Goal: Task Accomplishment & Management: Complete application form

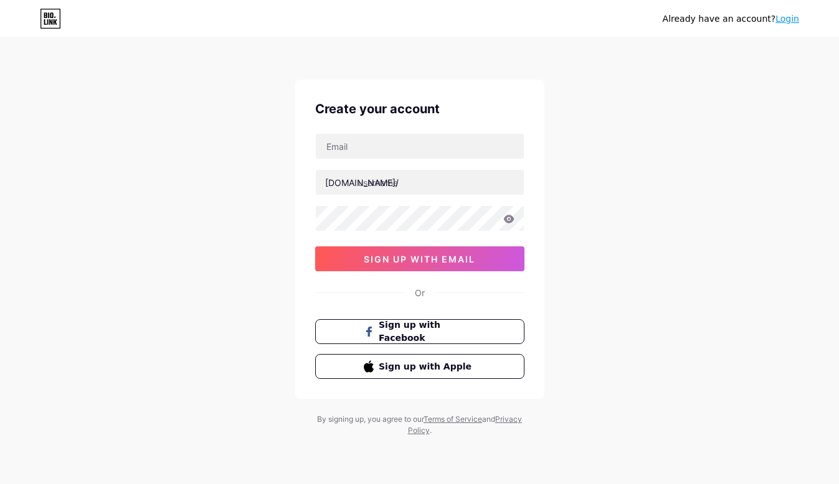
click at [544, 186] on div "Create your account [DOMAIN_NAME]/ sign up with email Or Sign up with Facebook …" at bounding box center [419, 239] width 249 height 319
click at [471, 260] on span "sign up with email" at bounding box center [419, 259] width 111 height 11
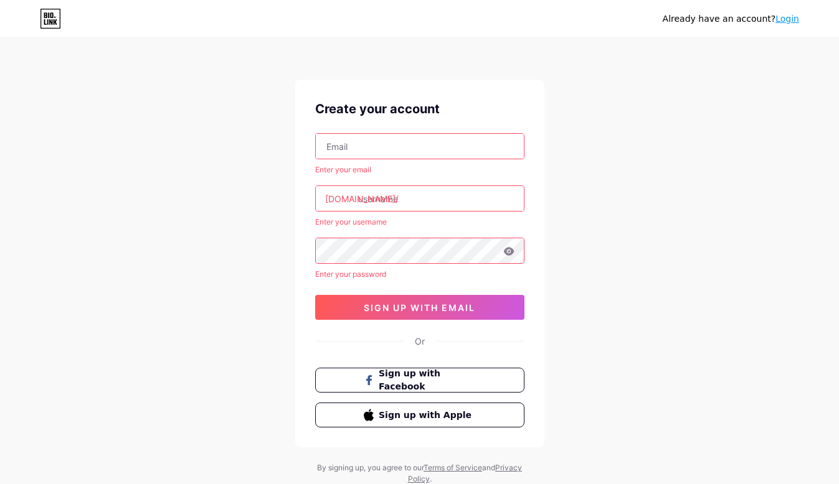
click at [440, 197] on input "text" at bounding box center [420, 198] width 208 height 25
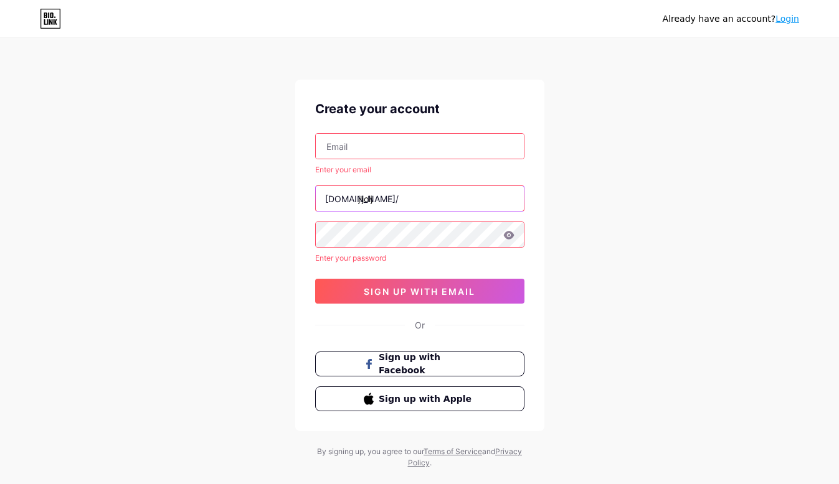
type input "jljoij"
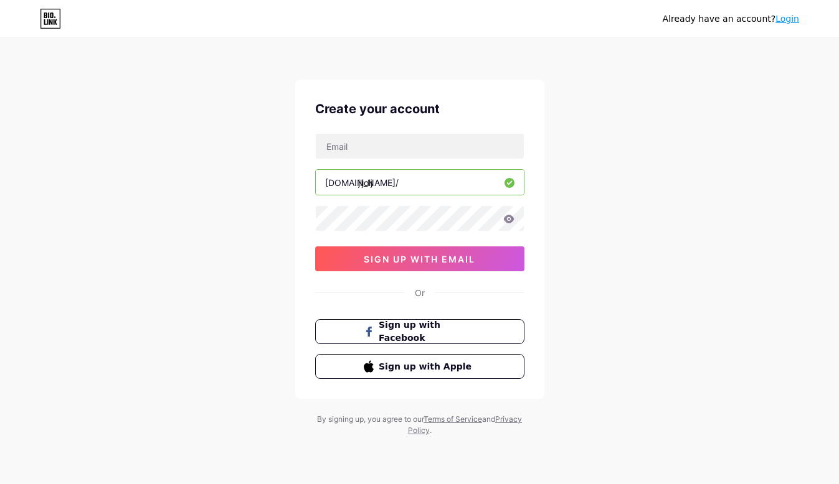
click at [438, 194] on input "jljoij" at bounding box center [420, 182] width 208 height 25
drag, startPoint x: 425, startPoint y: 191, endPoint x: 362, endPoint y: 191, distance: 62.3
click at [362, 191] on input "jljoij" at bounding box center [420, 182] width 208 height 25
type input "j"
type input "h"
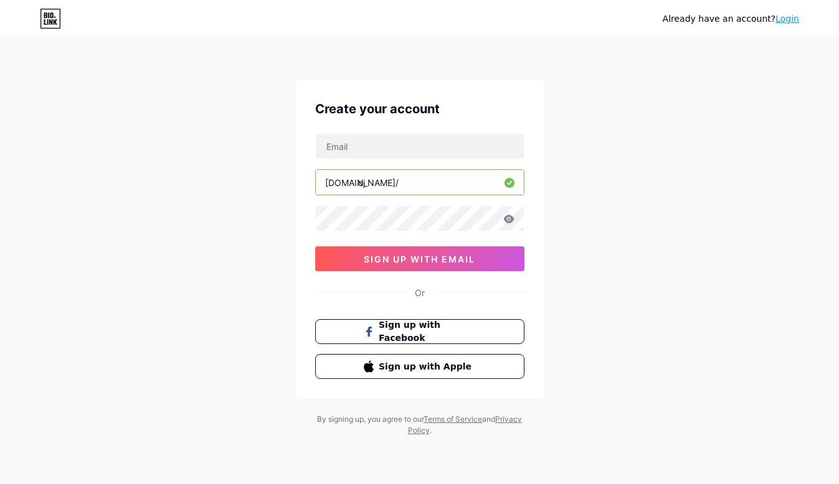
type input "oj"
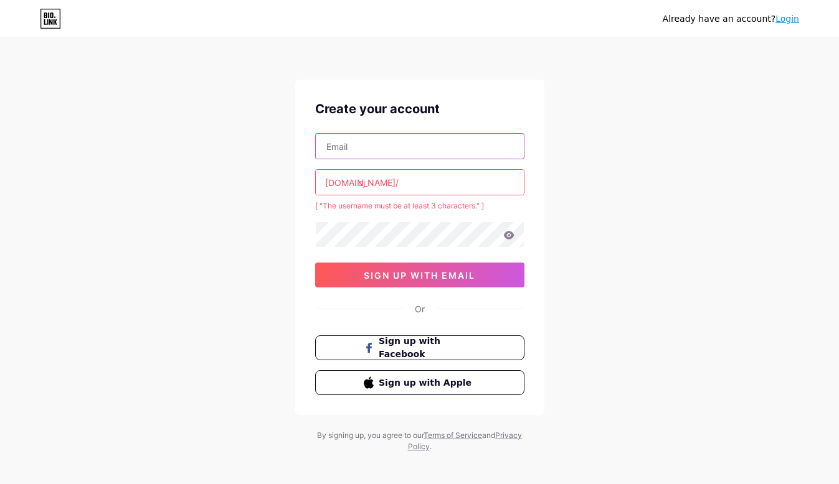
click at [377, 153] on input "text" at bounding box center [420, 146] width 208 height 25
